Goal: Task Accomplishment & Management: Manage account settings

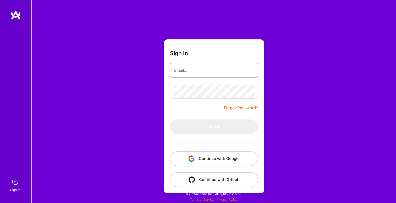
type input "[EMAIL_ADDRESS][DOMAIN_NAME]"
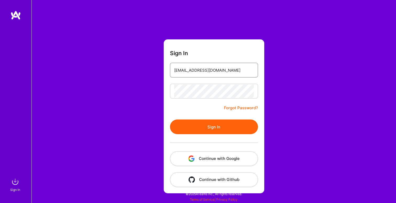
click at [206, 71] on input "[EMAIL_ADDRESS][DOMAIN_NAME]" at bounding box center [214, 69] width 80 height 13
drag, startPoint x: 307, startPoint y: 68, endPoint x: 302, endPoint y: 76, distance: 9.5
click at [307, 68] on div "Sign In [EMAIL_ADDRESS][DOMAIN_NAME] Forgot Password? Sign In Continue with Goo…" at bounding box center [213, 101] width 365 height 203
click at [218, 129] on button "Sign In" at bounding box center [214, 126] width 88 height 15
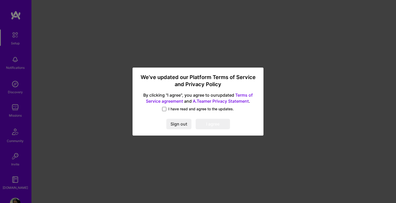
click at [165, 110] on span at bounding box center [164, 109] width 4 height 4
click at [0, 0] on input "I have read and agree to the updates." at bounding box center [0, 0] width 0 height 0
click at [211, 124] on button "I agree" at bounding box center [213, 124] width 34 height 10
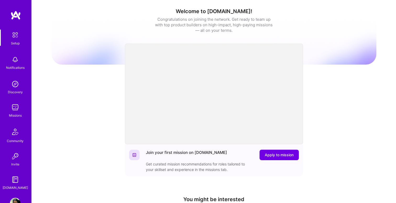
click at [13, 111] on img at bounding box center [15, 107] width 10 height 10
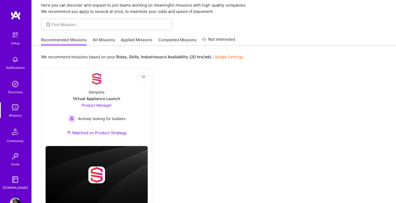
scroll to position [38, 0]
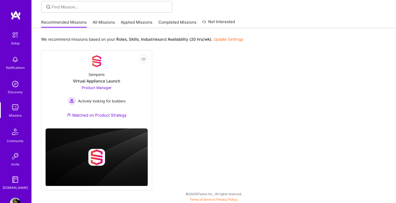
click at [128, 23] on link "Applied Missions" at bounding box center [137, 23] width 32 height 9
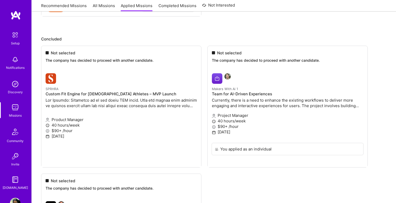
scroll to position [16, 0]
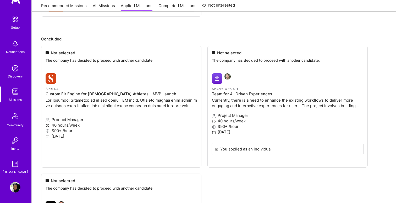
click at [17, 187] on img at bounding box center [15, 187] width 10 height 10
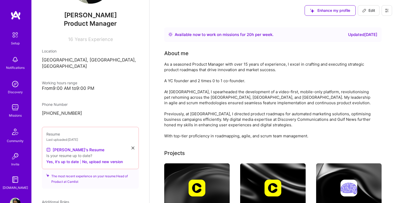
click at [388, 10] on icon at bounding box center [387, 10] width 3 height 1
click at [372, 11] on span "Edit" at bounding box center [369, 10] width 13 height 5
select select "GB"
select select "Right Now"
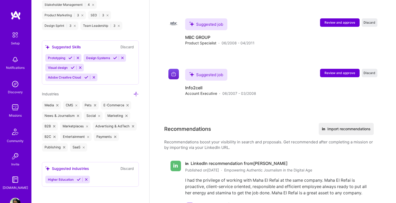
scroll to position [959, 0]
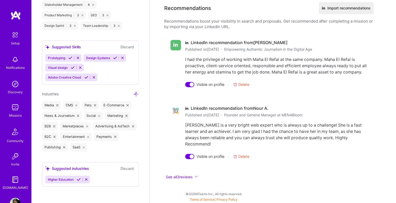
click at [13, 114] on div "Missions" at bounding box center [15, 115] width 13 height 6
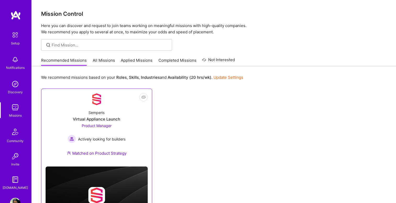
click at [109, 112] on div "Semperis Virtual Appliance Launch Product Manager Actively looking for builders…" at bounding box center [97, 133] width 102 height 57
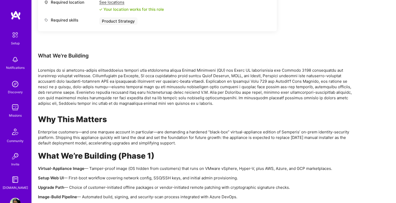
scroll to position [98, 0]
